Goal: Transaction & Acquisition: Download file/media

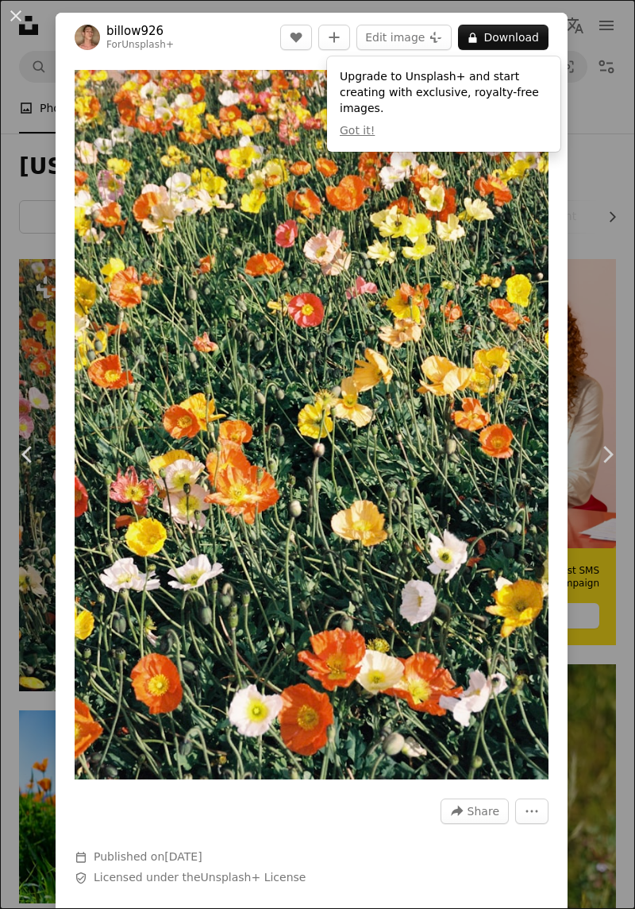
scroll to position [774, 0]
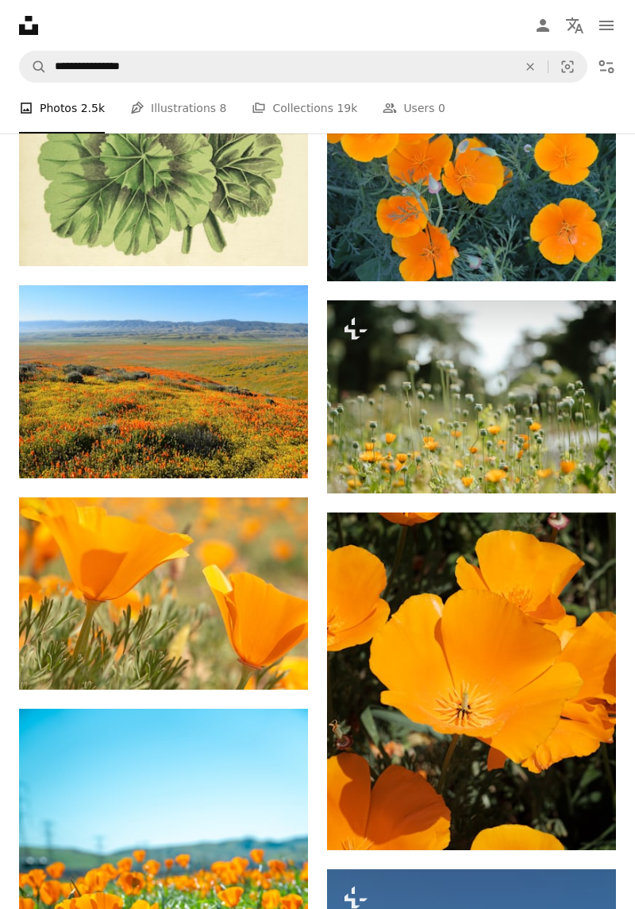
scroll to position [1467, 0]
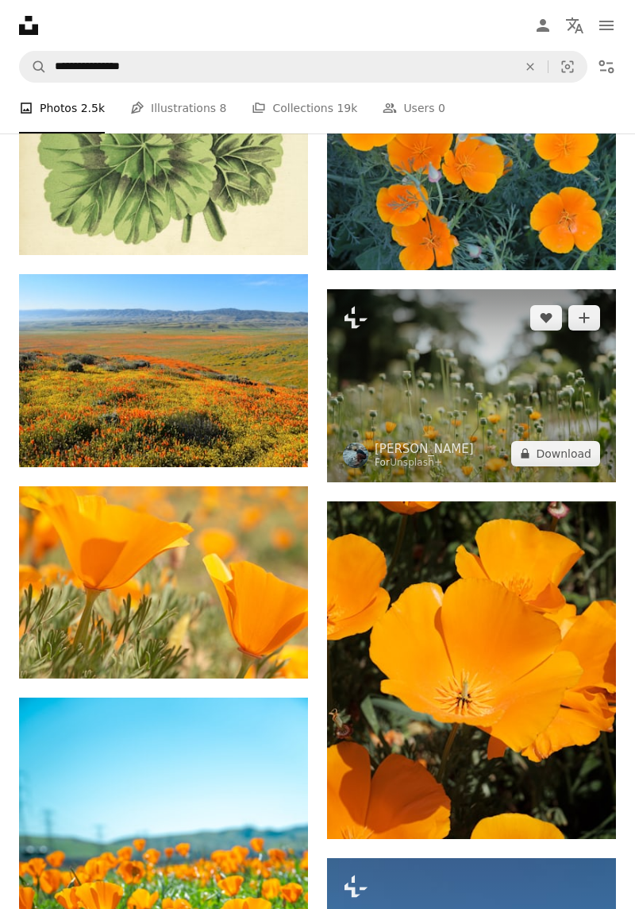
click at [501, 400] on img at bounding box center [471, 385] width 289 height 193
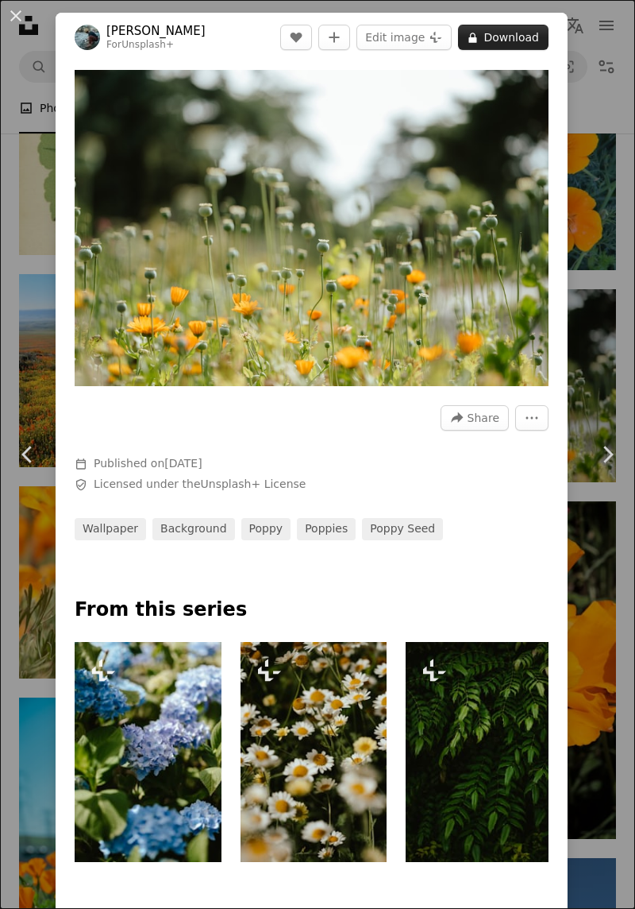
click at [538, 33] on button "A lock Download" at bounding box center [503, 37] width 91 height 25
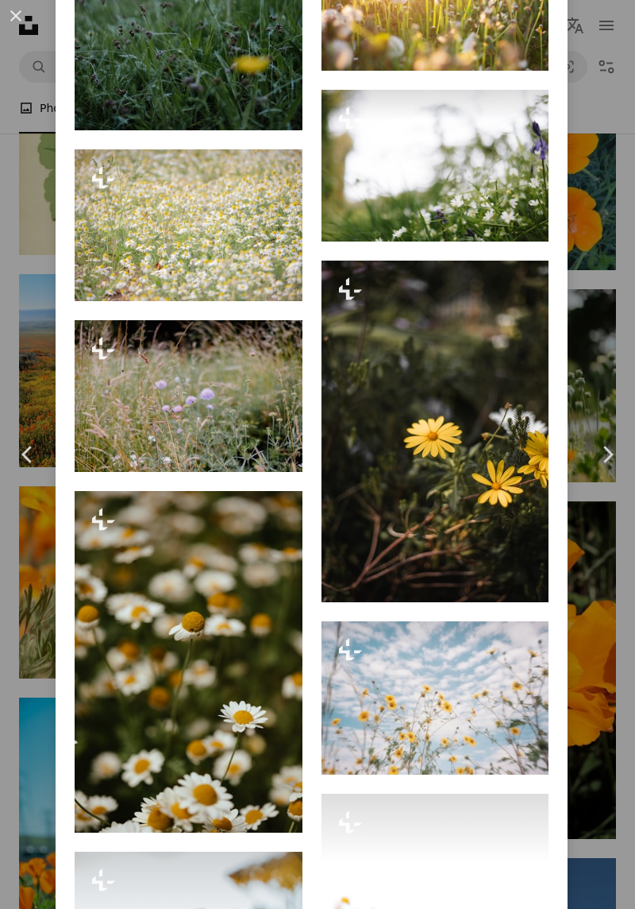
scroll to position [3263, 0]
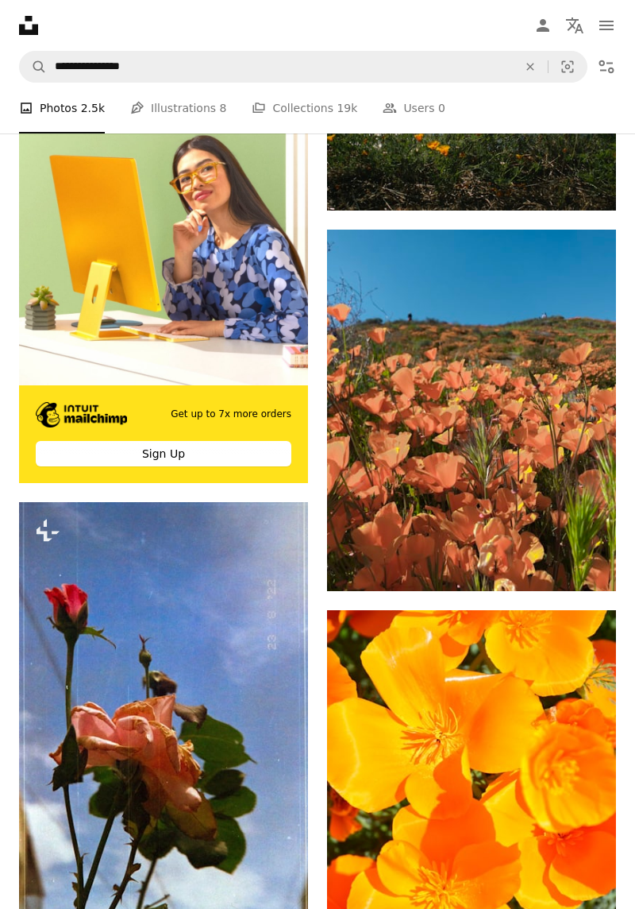
scroll to position [4325, 0]
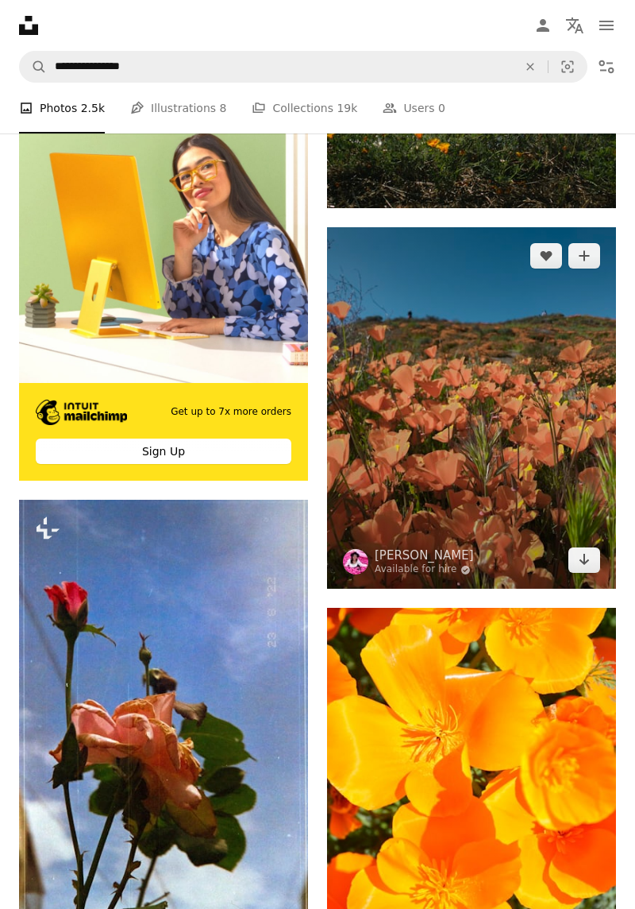
click at [503, 410] on img at bounding box center [471, 407] width 289 height 361
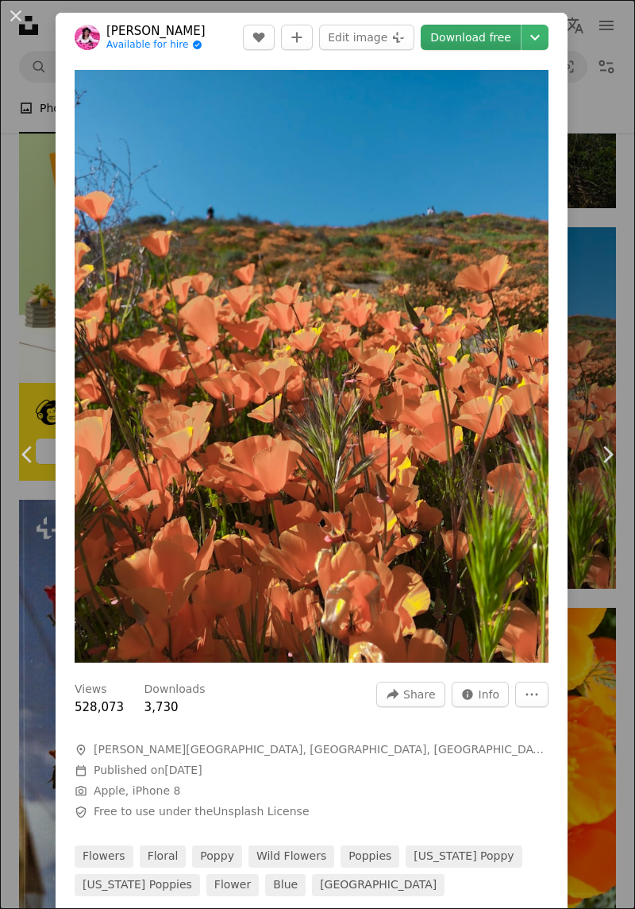
click at [506, 34] on link "Download free" at bounding box center [471, 37] width 100 height 25
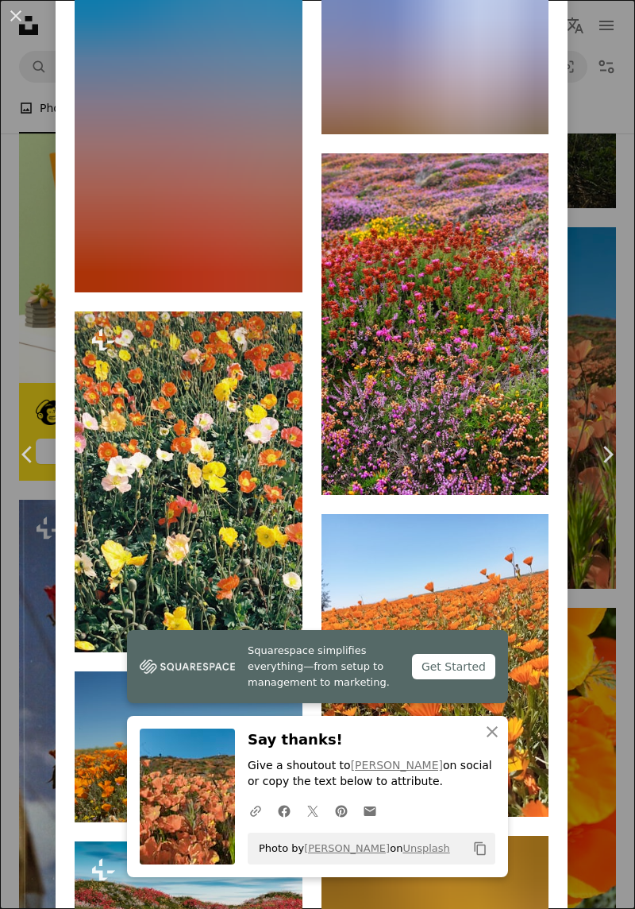
scroll to position [1658, 0]
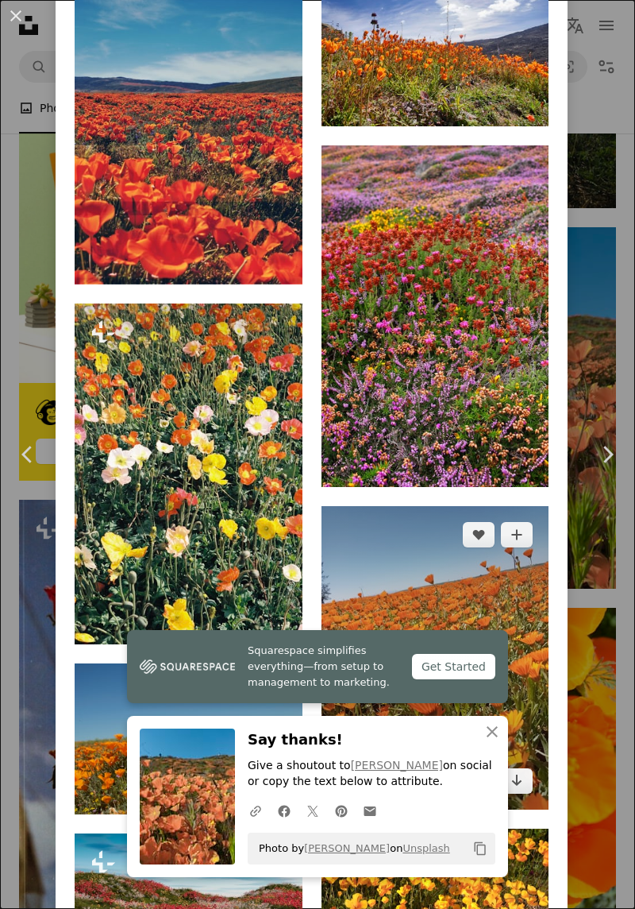
click at [510, 733] on img at bounding box center [436, 657] width 228 height 303
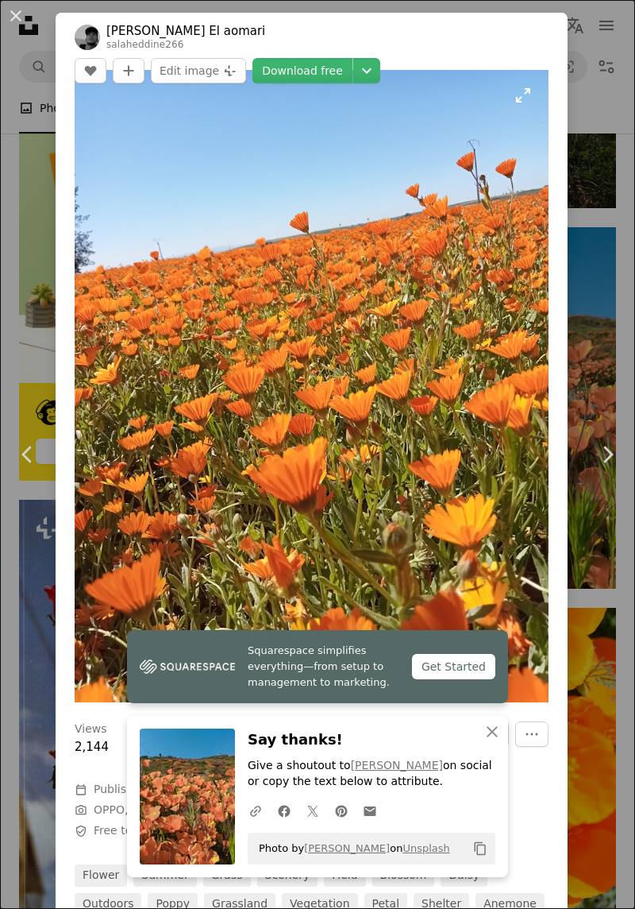
click at [515, 573] on img "Zoom in on this image" at bounding box center [312, 386] width 474 height 632
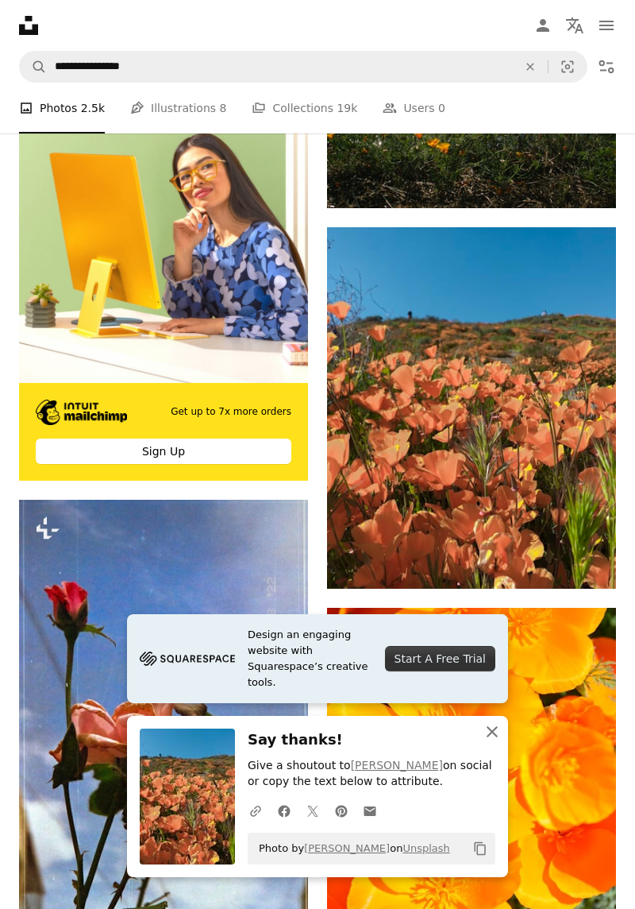
click at [508, 738] on button "An X shape Close" at bounding box center [493, 732] width 32 height 32
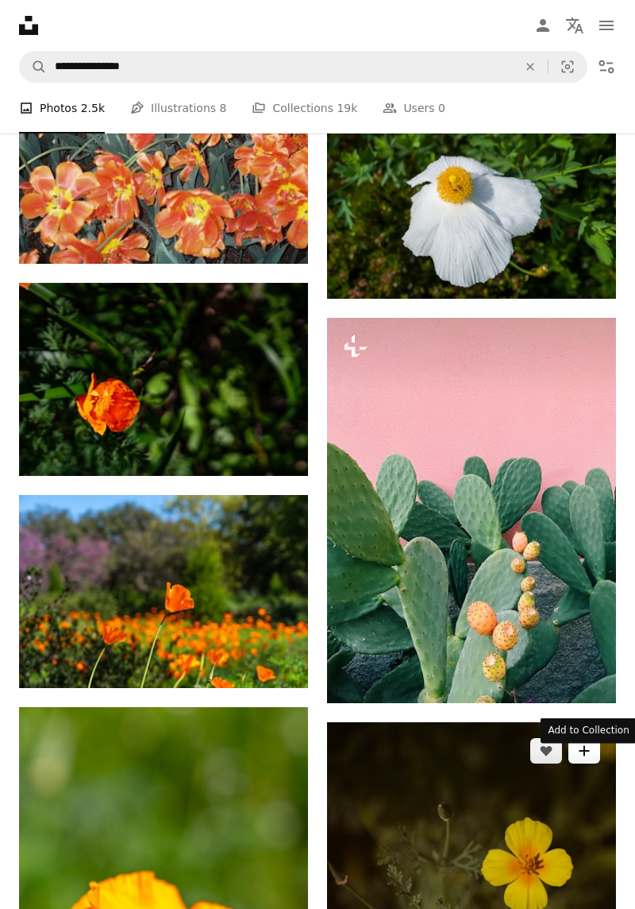
scroll to position [6419, 0]
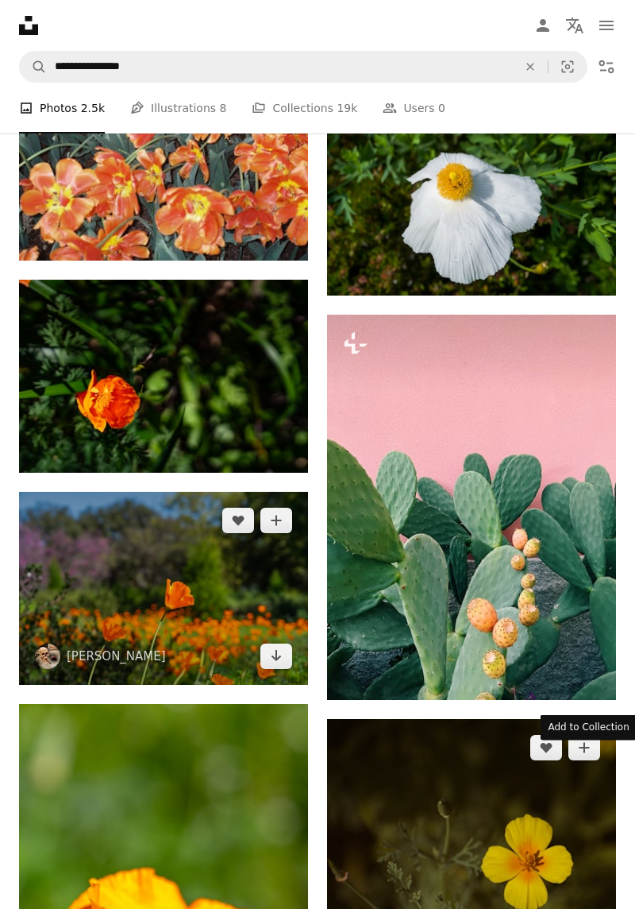
click at [188, 592] on img at bounding box center [163, 588] width 289 height 193
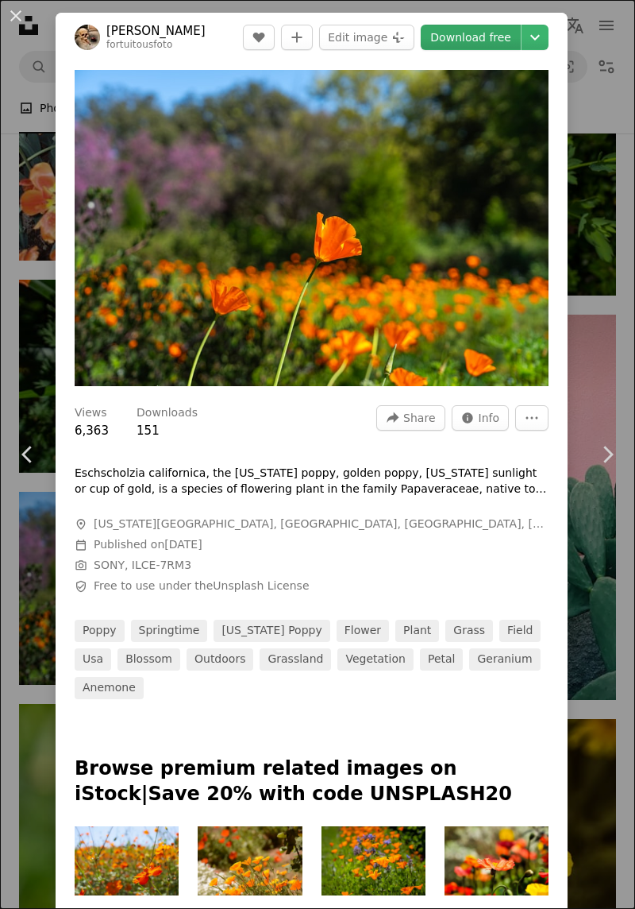
click at [492, 41] on link "Download free" at bounding box center [471, 37] width 100 height 25
